Goal: Information Seeking & Learning: Learn about a topic

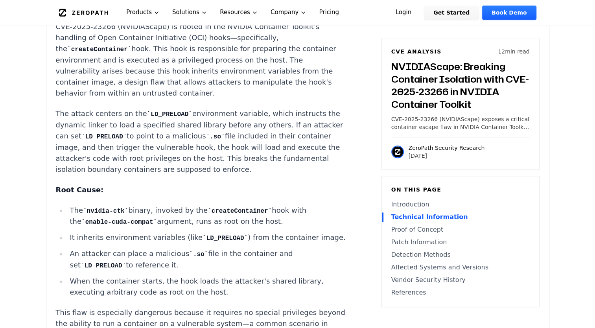
scroll to position [944, 0]
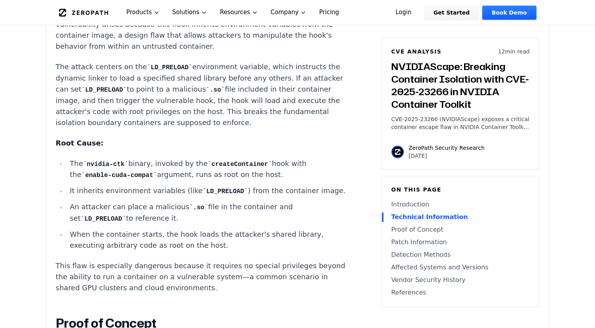
drag, startPoint x: 70, startPoint y: 144, endPoint x: 261, endPoint y: 152, distance: 191.3
click at [261, 158] on li "The nvidia-ctk binary, invoked by the createContainer hook with the enable-cuda…" at bounding box center [208, 169] width 282 height 23
click at [133, 161] on ul "The nvidia-ctk binary, invoked by the createContainer hook with the enable-cuda…" at bounding box center [202, 204] width 293 height 93
drag, startPoint x: 72, startPoint y: 140, endPoint x: 273, endPoint y: 150, distance: 200.4
click at [273, 158] on li "The nvidia-ctk binary, invoked by the createContainer hook with the enable-cuda…" at bounding box center [208, 169] width 282 height 23
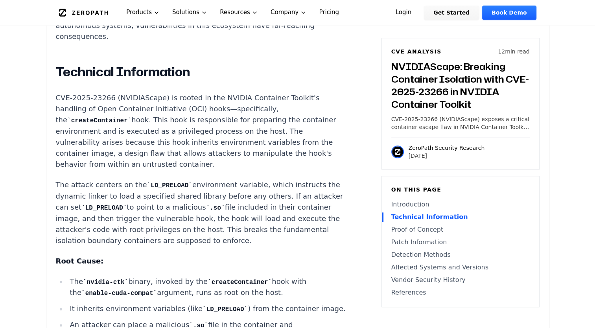
scroll to position [826, 0]
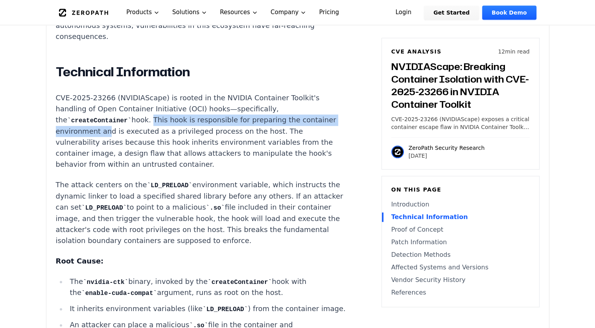
drag, startPoint x: 181, startPoint y: 100, endPoint x: 100, endPoint y: 105, distance: 81.6
click at [100, 105] on p "CVE-2025-23266 (NVIDIAScape) is rooted in the NVIDIA Container Toolkit's handli…" at bounding box center [202, 130] width 293 height 77
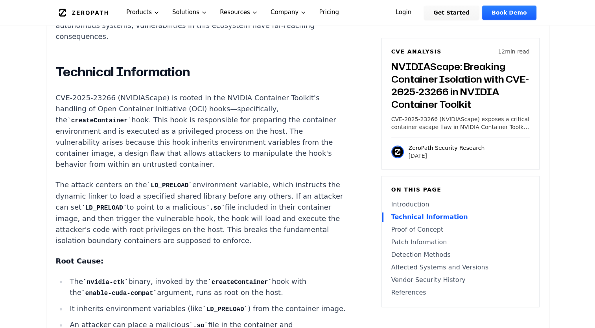
click at [206, 92] on p "CVE-2025-23266 (NVIDIAScape) is rooted in the NVIDIA Container Toolkit's handli…" at bounding box center [202, 130] width 293 height 77
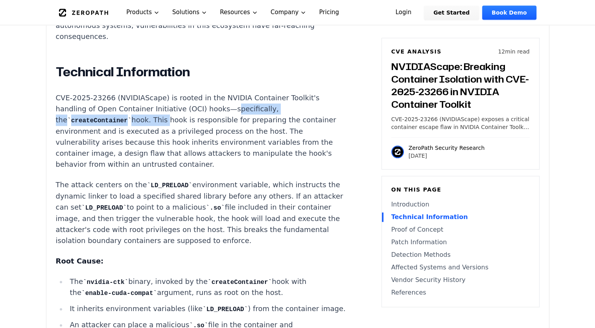
drag, startPoint x: 219, startPoint y: 87, endPoint x: 148, endPoint y: 102, distance: 72.7
click at [148, 102] on p "CVE-2025-23266 (NVIDIAScape) is rooted in the NVIDIA Container Toolkit's handli…" at bounding box center [202, 130] width 293 height 77
click at [129, 99] on p "CVE-2025-23266 (NVIDIAScape) is rooted in the NVIDIA Container Toolkit's handli…" at bounding box center [202, 130] width 293 height 77
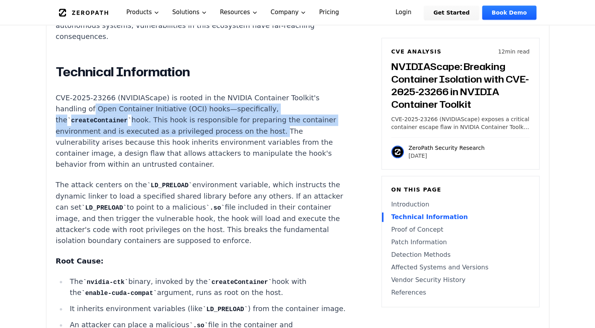
drag, startPoint x: 92, startPoint y: 90, endPoint x: 258, endPoint y: 105, distance: 166.7
click at [258, 105] on p "CVE-2025-23266 (NVIDIAScape) is rooted in the NVIDIA Container Toolkit's handli…" at bounding box center [202, 130] width 293 height 77
click at [256, 108] on p "CVE-2025-23266 (NVIDIAScape) is rooted in the NVIDIA Container Toolkit's handli…" at bounding box center [202, 130] width 293 height 77
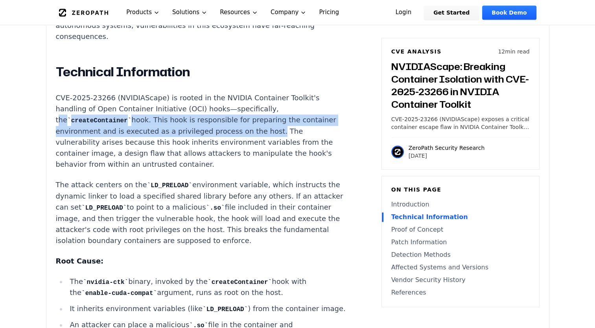
drag, startPoint x: 255, startPoint y: 111, endPoint x: 256, endPoint y: 83, distance: 28.7
click at [256, 92] on p "CVE-2025-23266 (NVIDIAScape) is rooted in the NVIDIA Container Toolkit's handli…" at bounding box center [202, 130] width 293 height 77
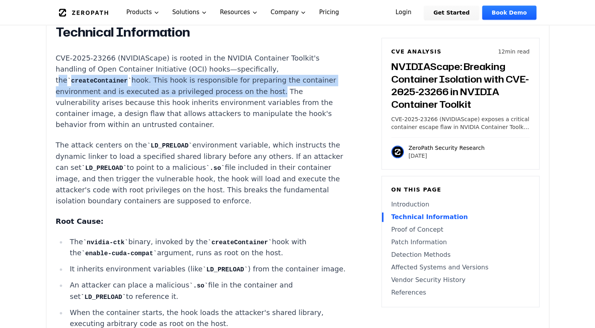
scroll to position [865, 0]
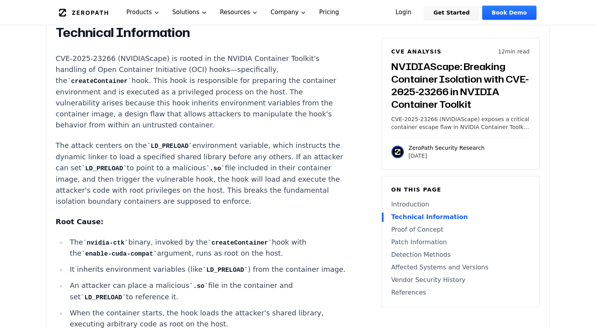
click at [80, 237] on li "The nvidia-ctk binary, invoked by the createContainer hook with the enable-cuda…" at bounding box center [208, 248] width 282 height 23
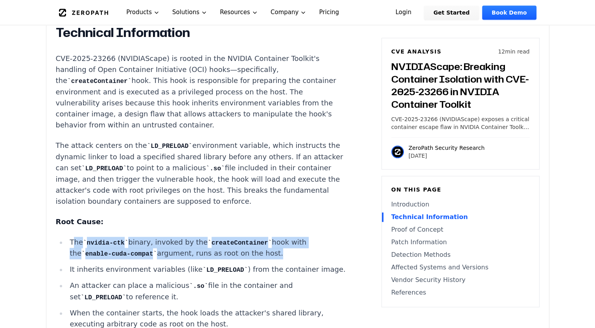
drag, startPoint x: 72, startPoint y: 218, endPoint x: 249, endPoint y: 230, distance: 177.4
click at [249, 237] on li "The nvidia-ctk binary, invoked by the createContainer hook with the enable-cuda…" at bounding box center [208, 248] width 282 height 23
copy li "he nvidia-ctk binary, invoked by the createContainer hook with the enable-cuda-…"
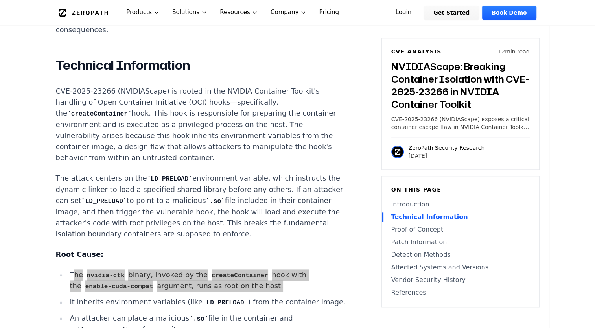
scroll to position [786, 0]
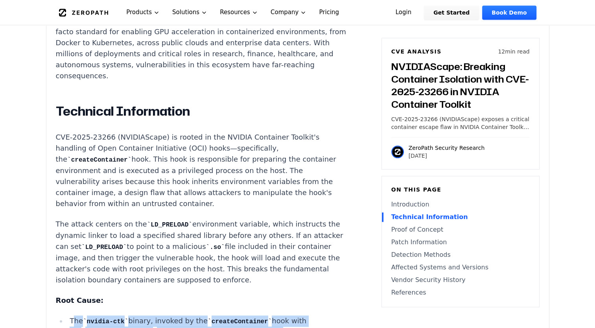
drag, startPoint x: 129, startPoint y: 134, endPoint x: 134, endPoint y: 134, distance: 4.7
click at [129, 134] on p "CVE-2025-23266 (NVIDIAScape) is rooted in the NVIDIA Container Toolkit's handli…" at bounding box center [202, 170] width 293 height 77
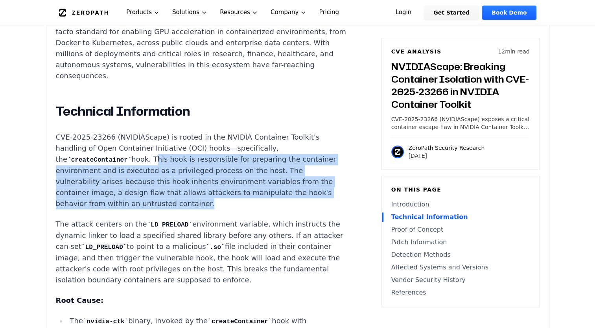
drag, startPoint x: 148, startPoint y: 140, endPoint x: 192, endPoint y: 185, distance: 62.8
click at [192, 185] on p "CVE-2025-23266 (NVIDIAScape) is rooted in the NVIDIA Container Toolkit's handli…" at bounding box center [202, 170] width 293 height 77
copy p "This hook is responsible for preparing the container environment and is execute…"
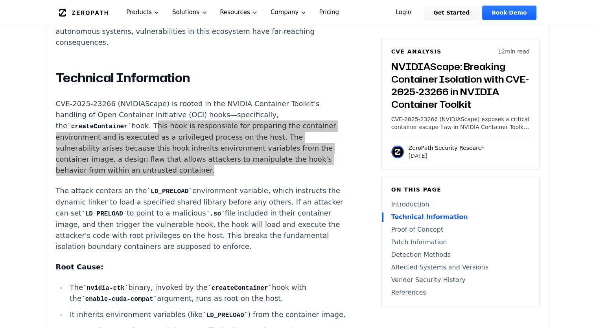
scroll to position [904, 0]
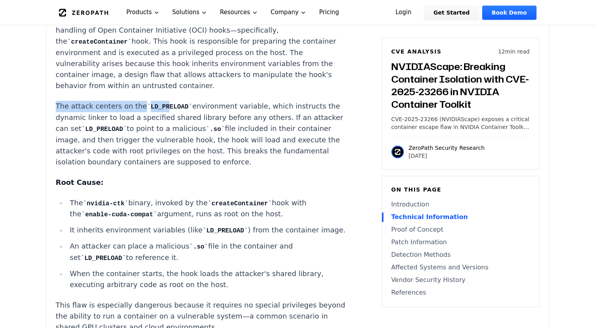
drag, startPoint x: 53, startPoint y: 86, endPoint x: 158, endPoint y: 82, distance: 105.1
drag, startPoint x: 158, startPoint y: 82, endPoint x: 154, endPoint y: 83, distance: 4.0
click at [158, 103] on code "LD_PRELOAD" at bounding box center [169, 106] width 45 height 7
click at [134, 101] on p "The attack centers on the LD_PRELOAD environment variable, which instructs the …" at bounding box center [202, 134] width 293 height 67
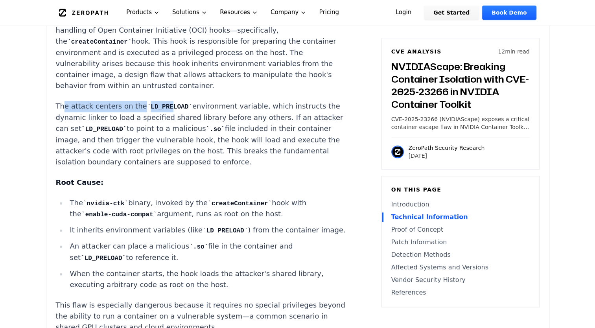
drag, startPoint x: 61, startPoint y: 88, endPoint x: 162, endPoint y: 85, distance: 100.3
click at [162, 101] on p "The attack centers on the LD_PRELOAD environment variable, which instructs the …" at bounding box center [202, 134] width 293 height 67
click at [162, 103] on code "LD_PRELOAD" at bounding box center [169, 106] width 45 height 7
click at [165, 101] on p "The attack centers on the LD_PRELOAD environment variable, which instructs the …" at bounding box center [202, 134] width 293 height 67
click at [68, 101] on p "The attack centers on the LD_PRELOAD environment variable, which instructs the …" at bounding box center [202, 134] width 293 height 67
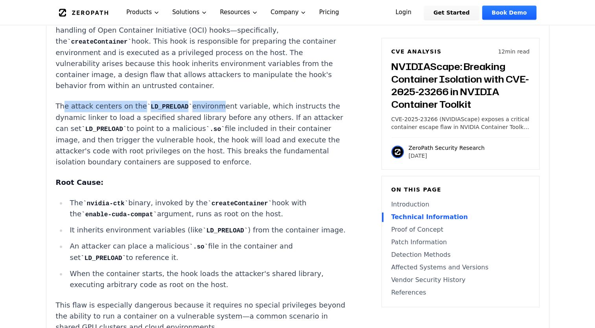
drag, startPoint x: 61, startPoint y: 86, endPoint x: 201, endPoint y: 87, distance: 140.0
click at [201, 101] on p "The attack centers on the LD_PRELOAD environment variable, which instructs the …" at bounding box center [202, 134] width 293 height 67
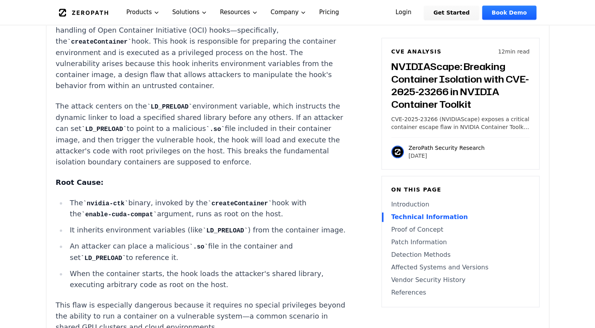
click at [59, 101] on p "The attack centers on the LD_PRELOAD environment variable, which instructs the …" at bounding box center [202, 134] width 293 height 67
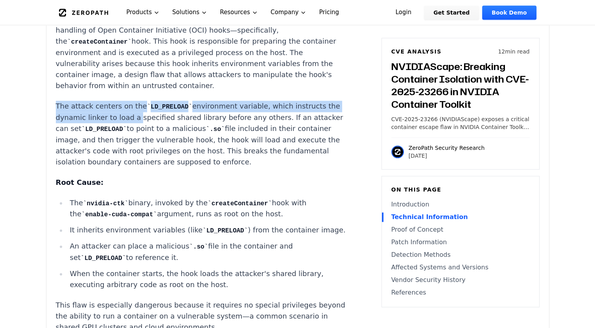
drag, startPoint x: 53, startPoint y: 82, endPoint x: 142, endPoint y: 101, distance: 90.5
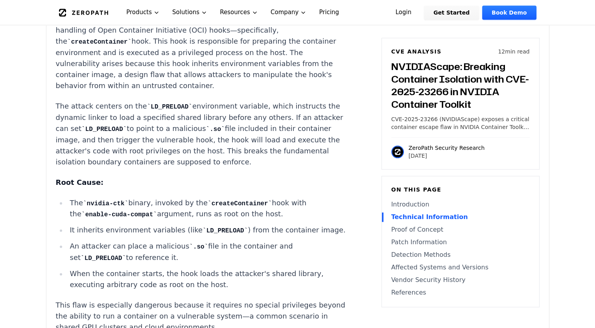
drag, startPoint x: 142, startPoint y: 101, endPoint x: 103, endPoint y: 186, distance: 93.1
click at [103, 197] on li "The nvidia-ctk binary, invoked by the createContainer hook with the enable-cuda…" at bounding box center [208, 208] width 282 height 23
drag, startPoint x: 99, startPoint y: 203, endPoint x: 175, endPoint y: 246, distance: 87.6
click at [175, 246] on ul "The nvidia-ctk binary, invoked by the createContainer hook with the enable-cuda…" at bounding box center [202, 243] width 293 height 93
drag, startPoint x: 116, startPoint y: 201, endPoint x: 147, endPoint y: 253, distance: 60.4
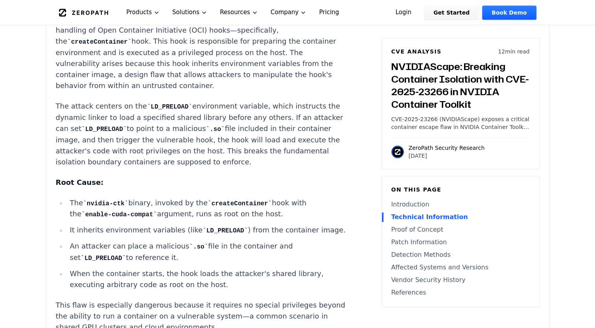
click at [116, 201] on ul "The nvidia-ctk binary, invoked by the createContainer hook with the enable-cuda…" at bounding box center [202, 243] width 293 height 93
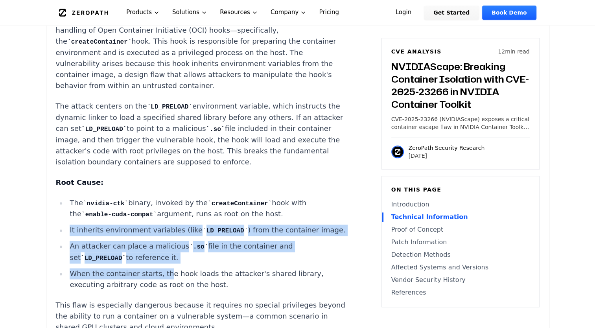
drag, startPoint x: 160, startPoint y: 252, endPoint x: 69, endPoint y: 204, distance: 102.7
click at [69, 204] on ul "The nvidia-ctk binary, invoked by the createContainer hook with the enable-cuda…" at bounding box center [202, 243] width 293 height 93
click at [69, 225] on li "It inherits environment variables (like LD_PRELOAD ) from the container image." at bounding box center [208, 230] width 282 height 11
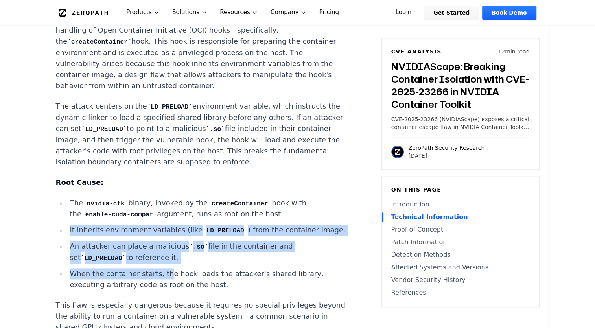
click at [73, 225] on li "It inherits environment variables (like LD_PRELOAD ) from the container image." at bounding box center [208, 230] width 282 height 11
click at [68, 225] on li "It inherits environment variables (like LD_PRELOAD ) from the container image." at bounding box center [208, 230] width 282 height 11
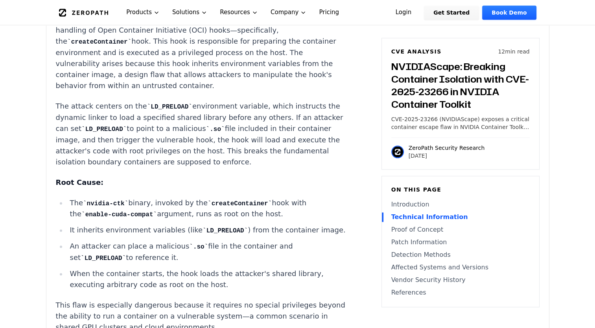
click at [221, 268] on li "When the container starts, the hook loads the attacker's shared library, execut…" at bounding box center [208, 279] width 282 height 22
drag, startPoint x: 177, startPoint y: 243, endPoint x: 66, endPoint y: 203, distance: 118.7
click at [66, 203] on ul "The nvidia-ctk binary, invoked by the createContainer hook with the enable-cuda…" at bounding box center [202, 243] width 293 height 93
copy ul "It inherits environment variables (like LD_PRELOAD ) from the container image. …"
click at [189, 112] on p "The attack centers on the LD_PRELOAD environment variable, which instructs the …" at bounding box center [202, 134] width 293 height 67
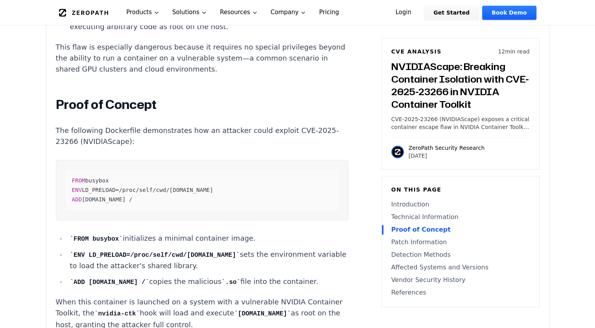
scroll to position [1180, 0]
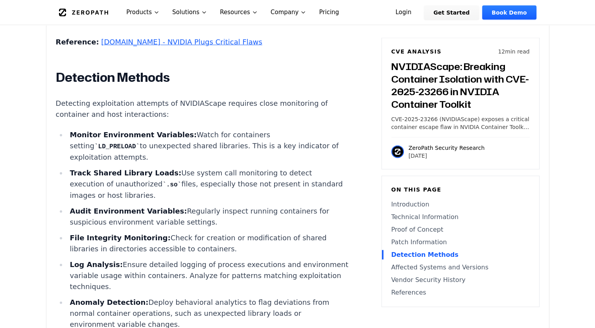
scroll to position [1888, 0]
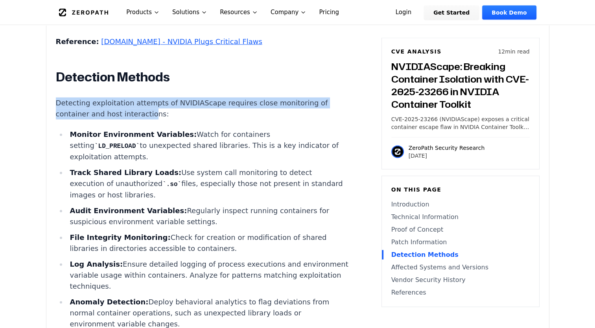
drag, startPoint x: 57, startPoint y: 92, endPoint x: 144, endPoint y: 94, distance: 87.3
click at [144, 98] on p "Detecting exploitation attempts of NVIDIAScape requires close monitoring of con…" at bounding box center [202, 109] width 293 height 22
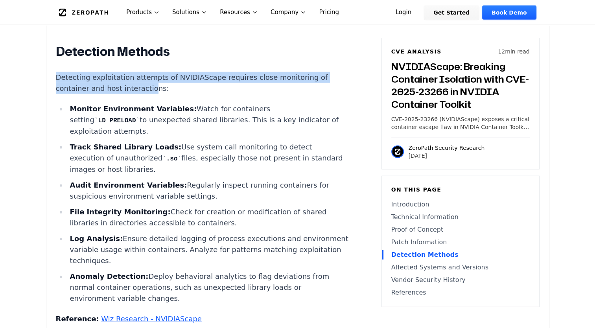
scroll to position [1927, 0]
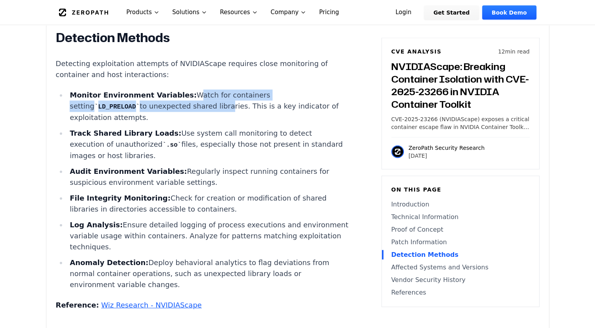
drag, startPoint x: 194, startPoint y: 91, endPoint x: 194, endPoint y: 95, distance: 4.3
click at [194, 95] on li "Monitor Environment Variables: Watch for containers setting LD_PRELOAD to unexp…" at bounding box center [208, 106] width 282 height 33
drag, startPoint x: 194, startPoint y: 95, endPoint x: 171, endPoint y: 105, distance: 24.6
click at [193, 96] on li "Monitor Environment Variables: Watch for containers setting LD_PRELOAD to unexp…" at bounding box center [208, 106] width 282 height 33
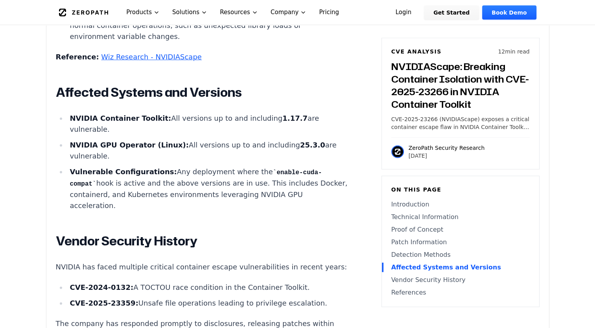
scroll to position [2163, 0]
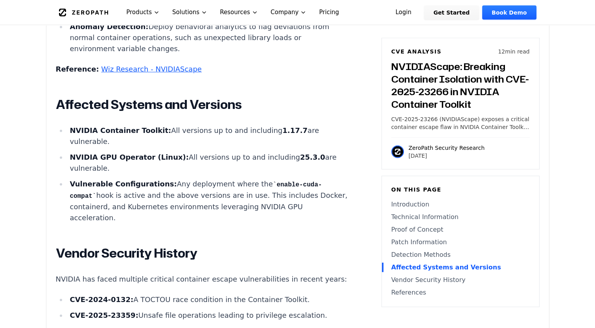
drag, startPoint x: 157, startPoint y: 121, endPoint x: 208, endPoint y: 125, distance: 51.3
click at [208, 125] on li "NVIDIA Container Toolkit: All versions up to and including 1.17.7 are vulnerabl…" at bounding box center [208, 136] width 282 height 22
drag, startPoint x: 169, startPoint y: 117, endPoint x: 197, endPoint y: 123, distance: 27.7
click at [197, 125] on li "NVIDIA Container Toolkit: All versions up to and including 1.17.7 are vulnerabl…" at bounding box center [208, 136] width 282 height 22
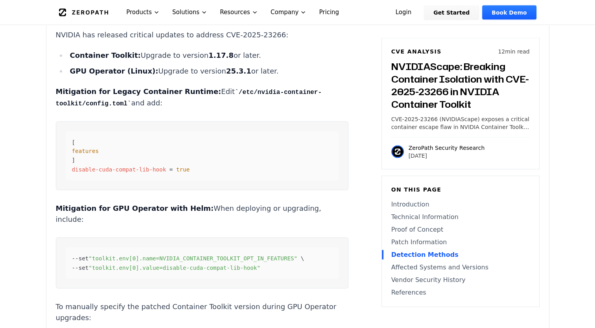
scroll to position [1455, 0]
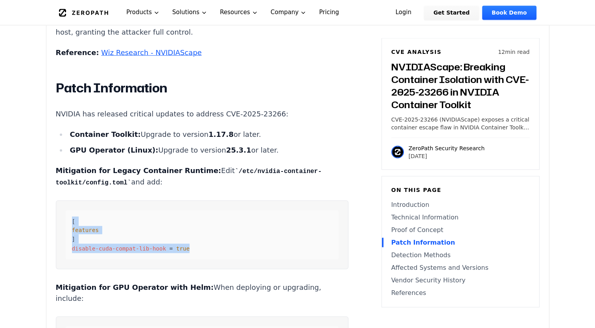
drag, startPoint x: 170, startPoint y: 234, endPoint x: 70, endPoint y: 208, distance: 103.6
click at [70, 210] on div "[ features ] disable-cuda-compat-lib-hook = true" at bounding box center [202, 234] width 273 height 49
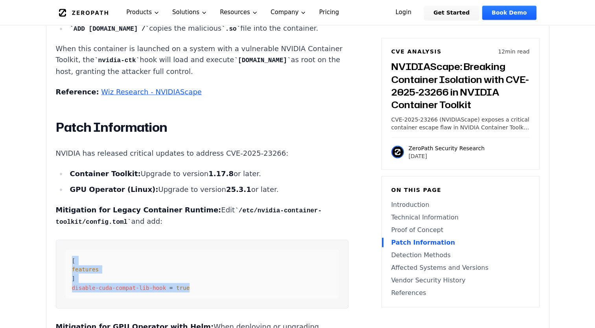
click at [134, 249] on div "[ features ] disable-cuda-compat-lib-hook = true" at bounding box center [202, 273] width 273 height 49
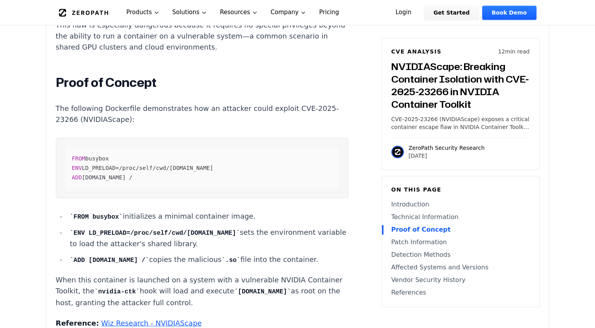
scroll to position [1101, 0]
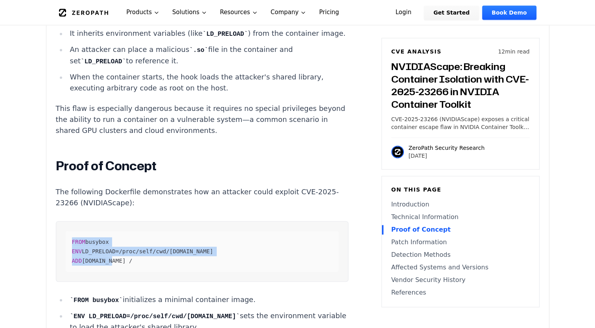
drag, startPoint x: 91, startPoint y: 234, endPoint x: 70, endPoint y: 227, distance: 22.1
click at [70, 231] on div "FROM busybox ENV LD_PRELOAD=/proc/self/cwd/[DOMAIN_NAME] ADD [DOMAIN_NAME] /" at bounding box center [202, 251] width 273 height 41
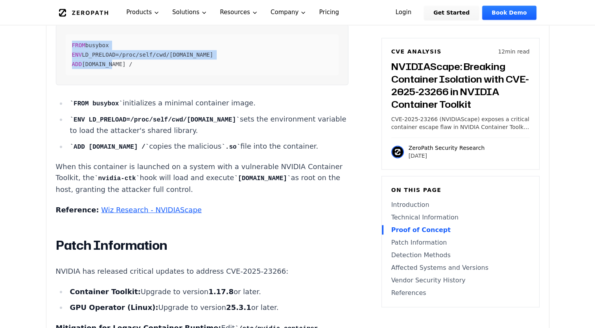
scroll to position [1416, 0]
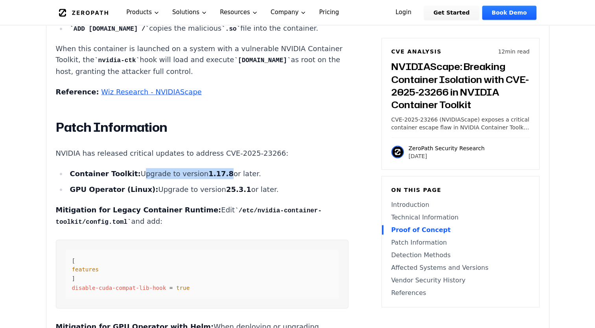
drag, startPoint x: 177, startPoint y: 162, endPoint x: 208, endPoint y: 159, distance: 31.2
click at [208, 168] on li "Container Toolkit: Upgrade to version 1.17.8 or later." at bounding box center [208, 173] width 282 height 11
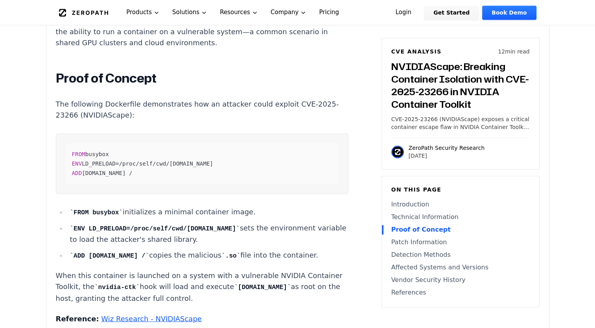
scroll to position [1180, 0]
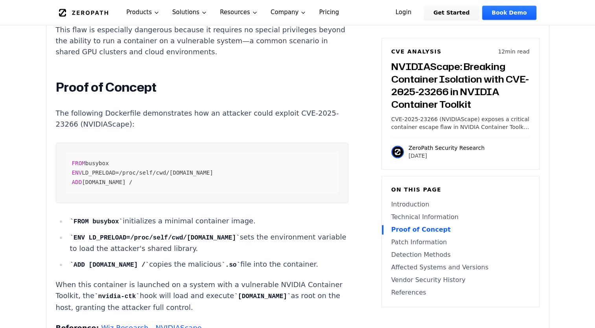
drag, startPoint x: 122, startPoint y: 208, endPoint x: 238, endPoint y: 207, distance: 116.0
click at [238, 215] on li "FROM busybox initializes a minimal container image." at bounding box center [208, 220] width 282 height 11
drag, startPoint x: 238, startPoint y: 207, endPoint x: 200, endPoint y: 224, distance: 42.1
click at [200, 234] on code "ENV LD_PRELOAD=/proc/self/cwd/[DOMAIN_NAME]" at bounding box center [155, 237] width 170 height 7
drag, startPoint x: 217, startPoint y: 225, endPoint x: 183, endPoint y: 236, distance: 35.4
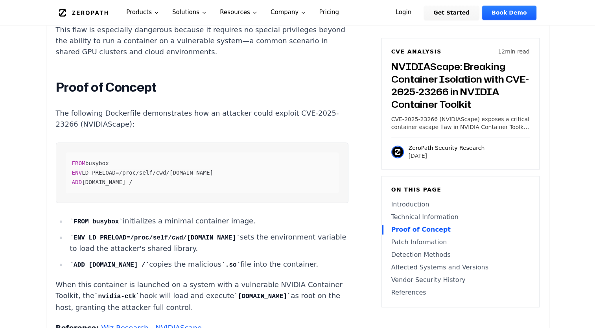
click at [183, 236] on li "ENV LD_PRELOAD=/proc/self/cwd/[DOMAIN_NAME] sets the environment variable to lo…" at bounding box center [208, 243] width 282 height 22
drag, startPoint x: 183, startPoint y: 236, endPoint x: 172, endPoint y: 248, distance: 16.4
click at [172, 259] on li "ADD [DOMAIN_NAME] / copies the malicious .so file into the container." at bounding box center [208, 264] width 282 height 11
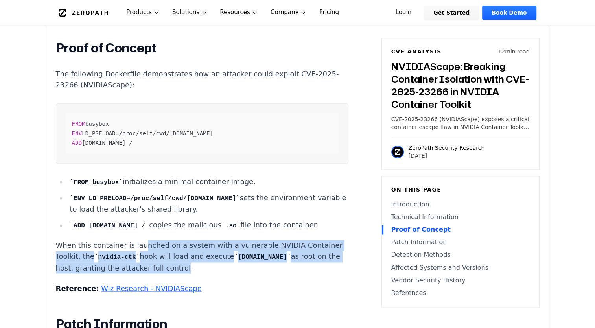
drag, startPoint x: 210, startPoint y: 254, endPoint x: 137, endPoint y: 236, distance: 74.5
click at [137, 240] on p "When this container is launched on a system with a vulnerable NVIDIA Container …" at bounding box center [202, 256] width 293 height 33
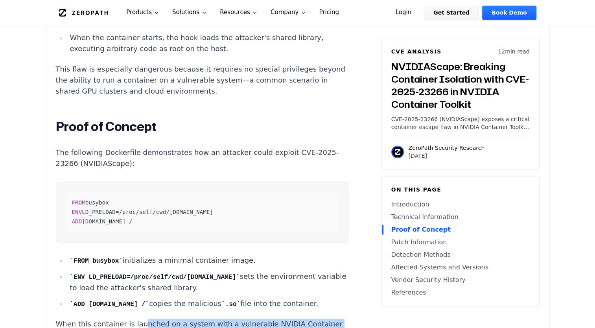
scroll to position [1062, 0]
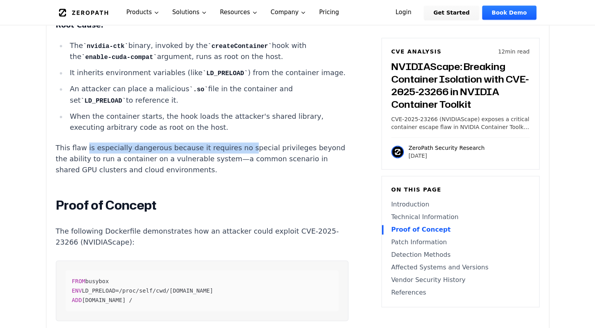
drag, startPoint x: 84, startPoint y: 136, endPoint x: 231, endPoint y: 139, distance: 147.5
click at [231, 142] on p "This flaw is especially dangerous because it requires no special privileges bey…" at bounding box center [202, 158] width 293 height 33
click at [171, 142] on p "This flaw is especially dangerous because it requires no special privileges bey…" at bounding box center [202, 158] width 293 height 33
click at [176, 142] on p "This flaw is especially dangerous because it requires no special privileges bey…" at bounding box center [202, 158] width 293 height 33
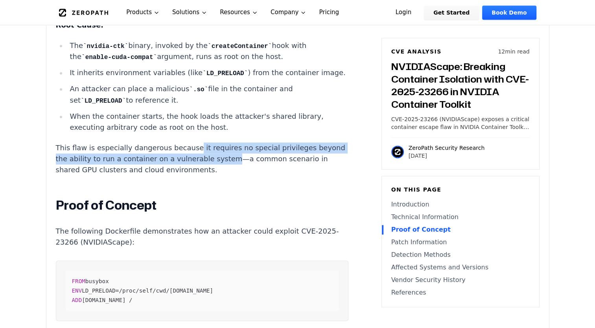
drag, startPoint x: 183, startPoint y: 136, endPoint x: 246, endPoint y: 149, distance: 63.9
click at [246, 149] on p "This flaw is especially dangerous because it requires no special privileges bey…" at bounding box center [202, 158] width 293 height 33
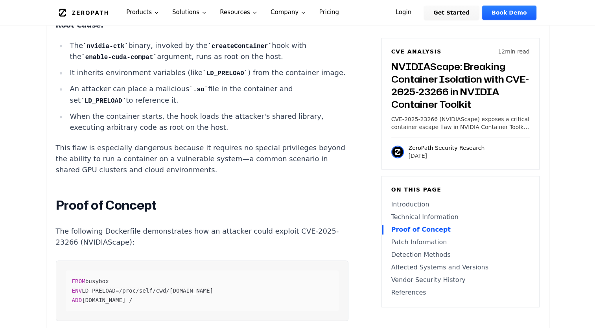
click at [232, 153] on p "This flaw is especially dangerous because it requires no special privileges bey…" at bounding box center [202, 158] width 293 height 33
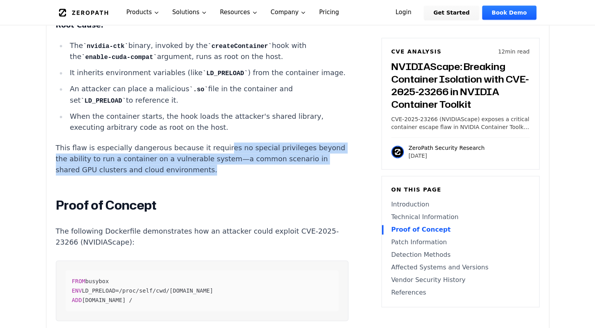
drag, startPoint x: 235, startPoint y: 156, endPoint x: 209, endPoint y: 134, distance: 33.2
click at [209, 142] on p "This flaw is especially dangerous because it requires no special privileges bey…" at bounding box center [202, 158] width 293 height 33
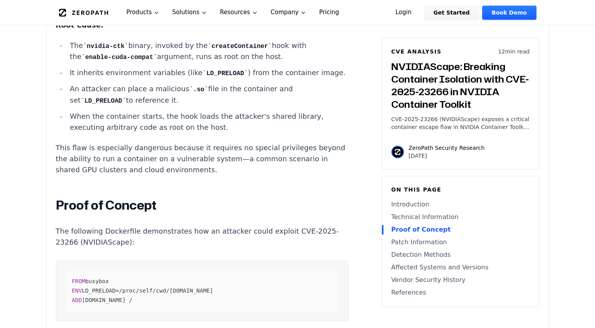
click at [208, 142] on p "This flaw is especially dangerous because it requires no special privileges bey…" at bounding box center [202, 158] width 293 height 33
click at [179, 142] on p "This flaw is especially dangerous because it requires no special privileges bey…" at bounding box center [202, 158] width 293 height 33
click at [189, 142] on p "This flaw is especially dangerous because it requires no special privileges bey…" at bounding box center [202, 158] width 293 height 33
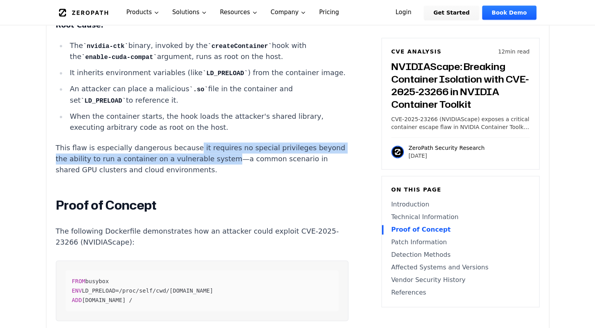
drag, startPoint x: 184, startPoint y: 136, endPoint x: 242, endPoint y: 147, distance: 59.7
click at [242, 147] on p "This flaw is especially dangerous because it requires no special privileges bey…" at bounding box center [202, 158] width 293 height 33
copy p "it requires no special privileges beyond the ability to run a container on a vu…"
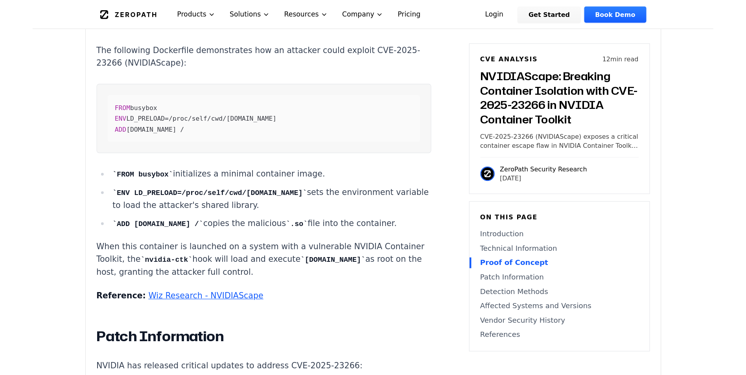
scroll to position [1258, 0]
